Goal: Task Accomplishment & Management: Manage account settings

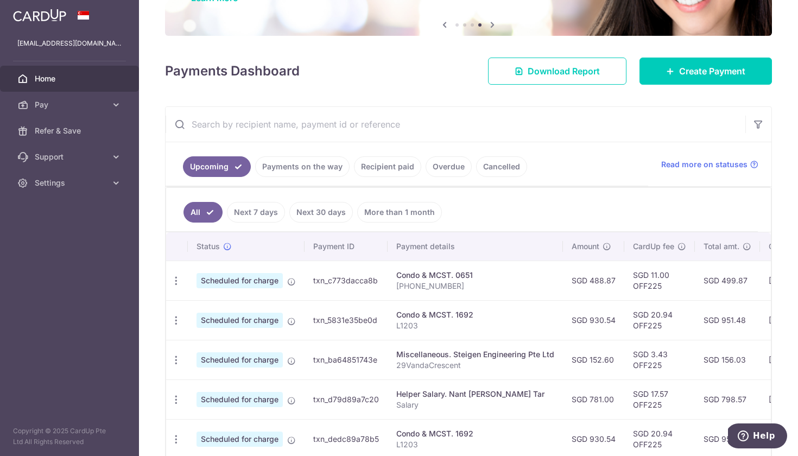
scroll to position [104, 0]
click at [176, 281] on icon "button" at bounding box center [175, 280] width 11 height 11
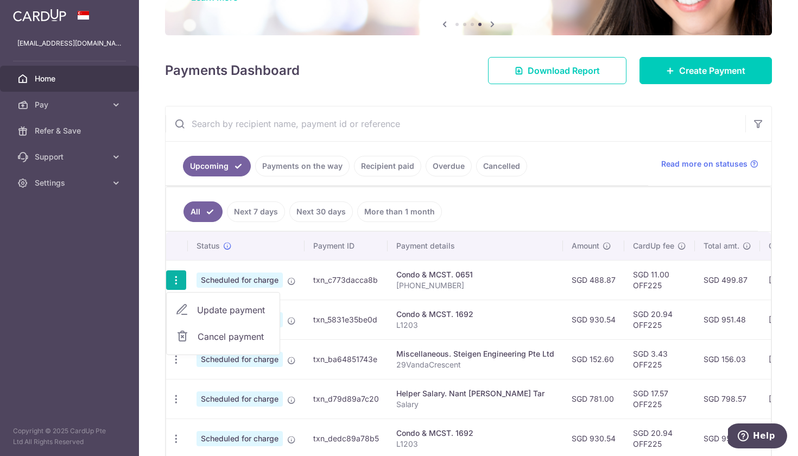
click at [207, 311] on span "Update payment" at bounding box center [234, 309] width 74 height 13
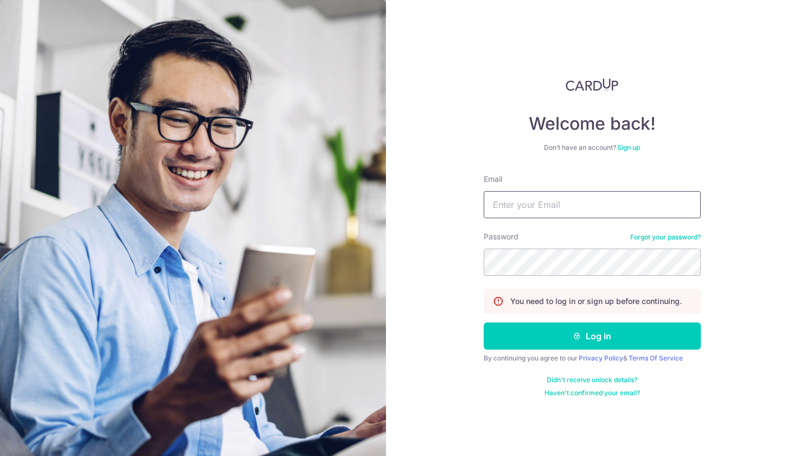
type input "[EMAIL_ADDRESS][DOMAIN_NAME]"
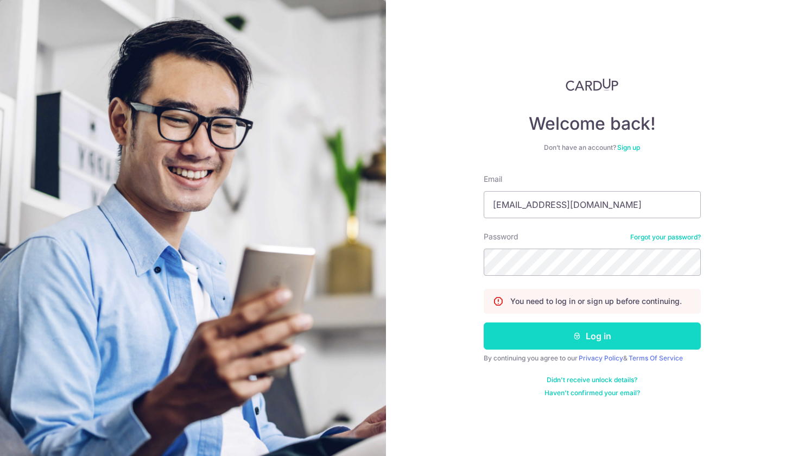
click at [558, 343] on button "Log in" at bounding box center [591, 335] width 217 height 27
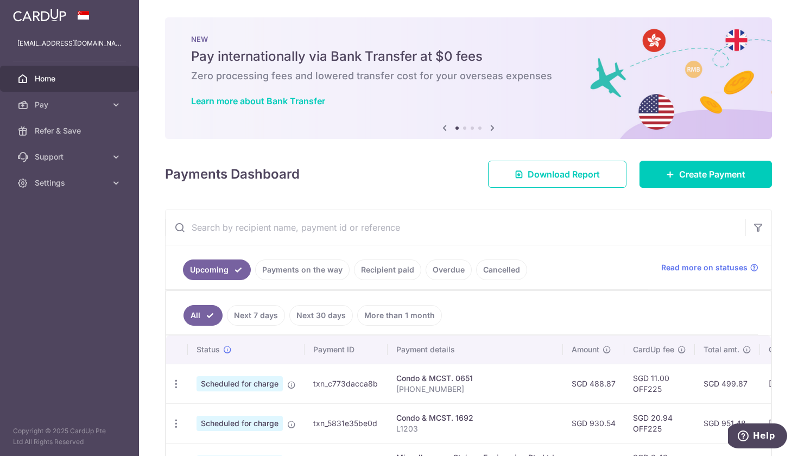
click at [273, 315] on link "Next 7 days" at bounding box center [256, 315] width 58 height 21
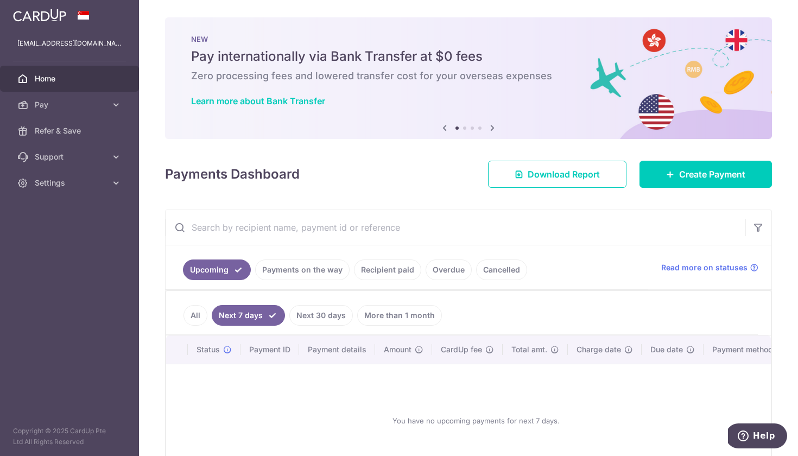
click at [316, 318] on link "Next 30 days" at bounding box center [320, 315] width 63 height 21
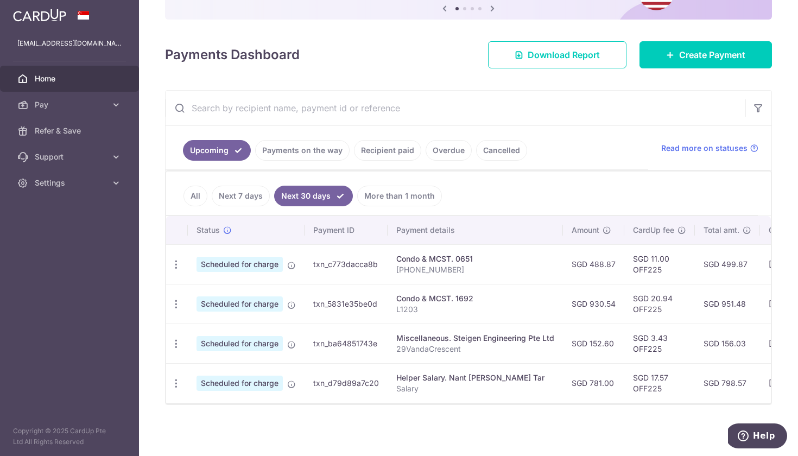
scroll to position [119, 0]
click at [175, 260] on icon "button" at bounding box center [175, 264] width 11 height 11
click at [225, 295] on span "Update payment" at bounding box center [234, 294] width 74 height 13
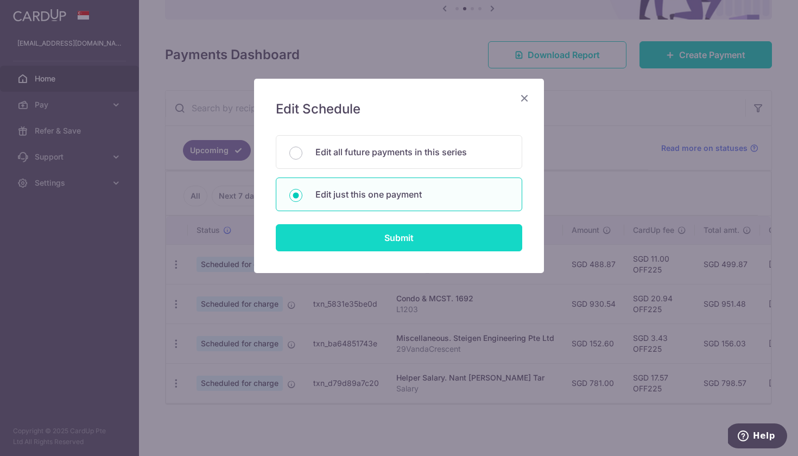
click at [326, 244] on input "Submit" at bounding box center [399, 237] width 246 height 27
radio input "true"
type input "488.87"
type input "[DATE]"
type input "[PHONE_NUMBER]"
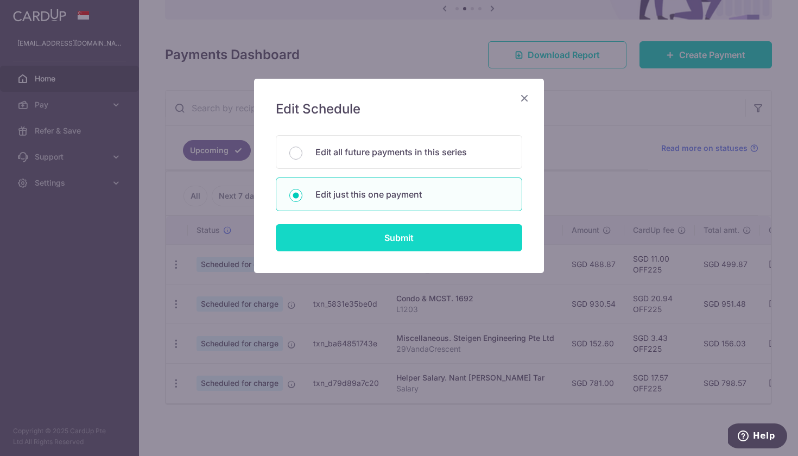
type input "OFF225"
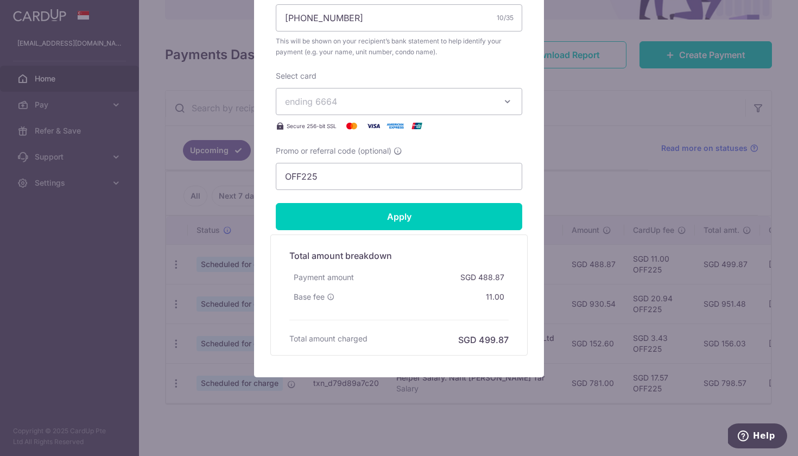
scroll to position [424, 0]
click at [81, 284] on div "Edit payment By clicking apply, you will make changes to all payments to 0651 s…" at bounding box center [399, 228] width 798 height 456
